Goal: Register for event/course

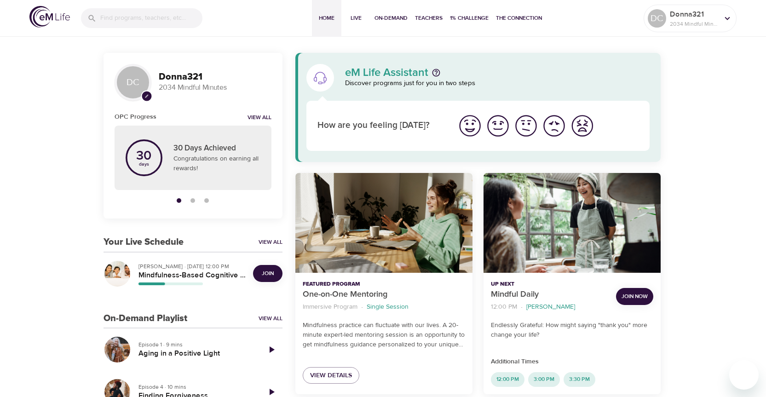
click at [206, 265] on p "Elaine Smookler · Sep 23rd, 12:00 PM" at bounding box center [191, 266] width 107 height 8
click at [202, 275] on h5 "Mindfulness-Based Cognitive Training (MBCT)" at bounding box center [191, 276] width 107 height 10
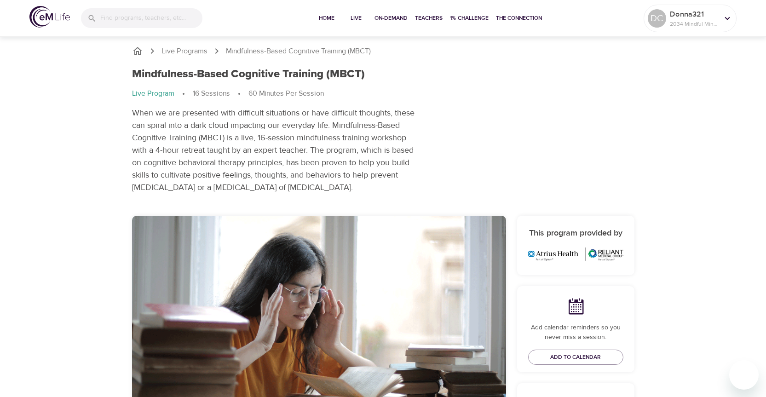
scroll to position [276, 0]
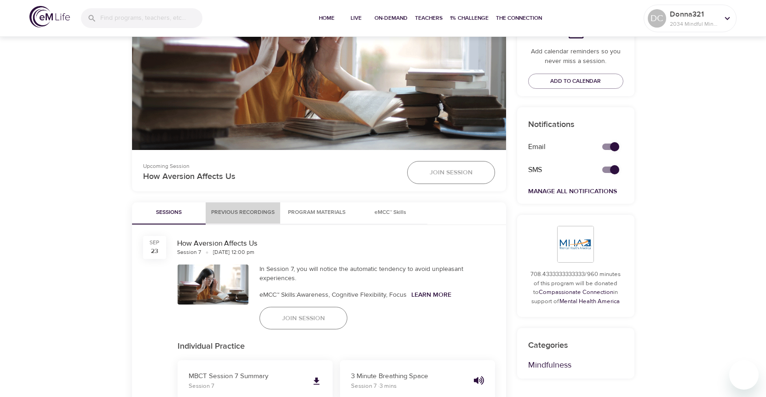
click at [260, 213] on span "Previous Recordings" at bounding box center [242, 213] width 63 height 10
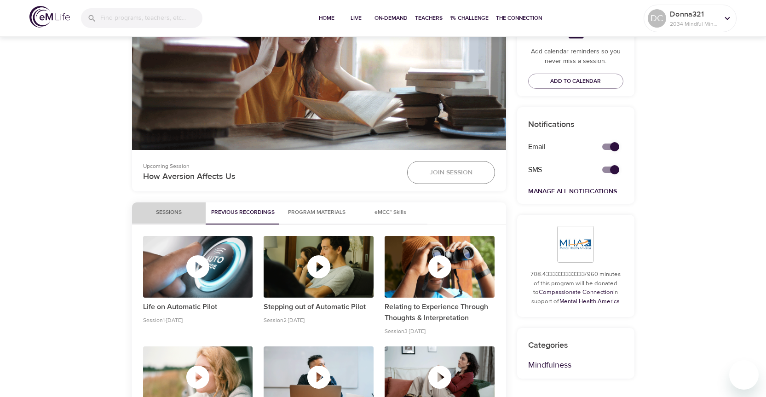
click at [170, 212] on span "Sessions" at bounding box center [169, 213] width 63 height 10
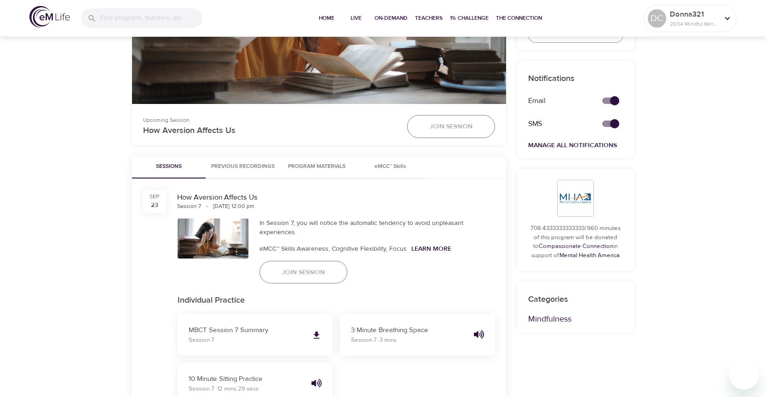
scroll to position [368, 0]
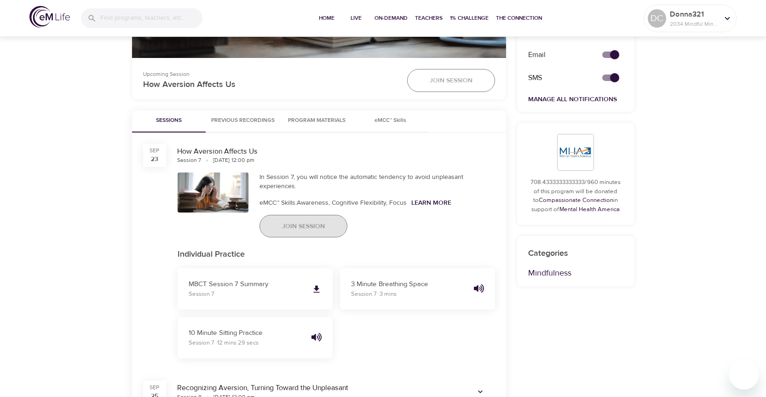
click at [320, 224] on span "Join Session" at bounding box center [303, 227] width 43 height 12
